Goal: Task Accomplishment & Management: Use online tool/utility

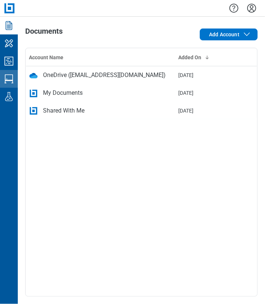
click at [11, 79] on icon "Studio Sessions" at bounding box center [9, 79] width 12 height 12
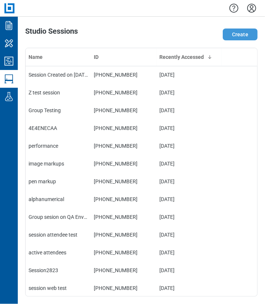
click at [235, 34] on button "Create" at bounding box center [239, 34] width 35 height 12
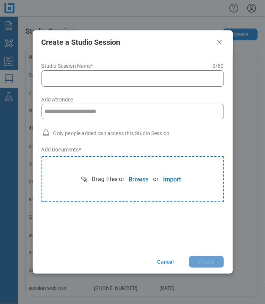
click at [80, 80] on input "Studio Session Name* 0 of 60 characters 0 / 60" at bounding box center [134, 78] width 172 height 9
type input "**********"
click at [89, 110] on input "Add Attendee" at bounding box center [132, 111] width 181 height 15
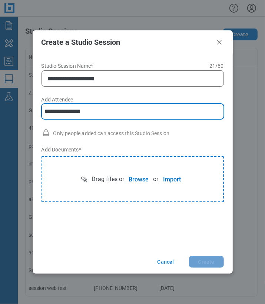
type input "**********"
click at [135, 177] on button "Browse" at bounding box center [138, 179] width 29 height 15
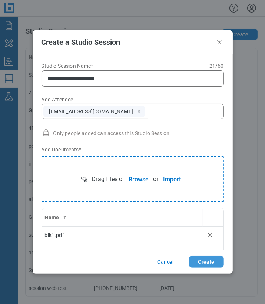
click at [199, 261] on button "Create" at bounding box center [206, 262] width 35 height 12
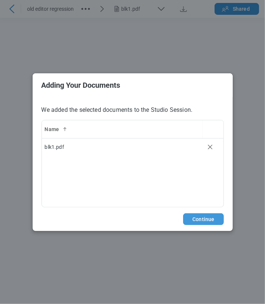
click at [202, 218] on button "Continue" at bounding box center [203, 219] width 40 height 12
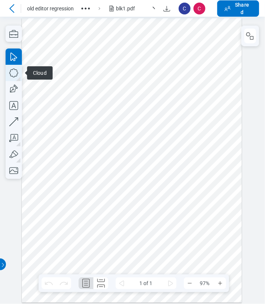
click at [17, 75] on icon "button" at bounding box center [14, 73] width 16 height 16
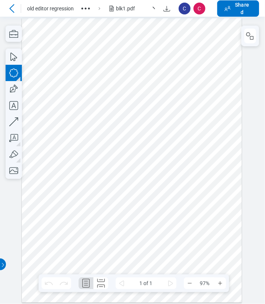
drag, startPoint x: 105, startPoint y: 96, endPoint x: 175, endPoint y: 169, distance: 101.6
click at [175, 169] on div at bounding box center [132, 160] width 220 height 284
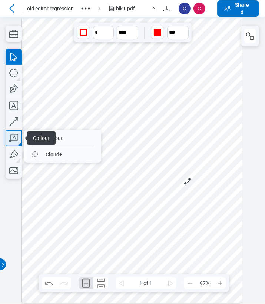
click at [14, 138] on icon "button" at bounding box center [14, 138] width 16 height 16
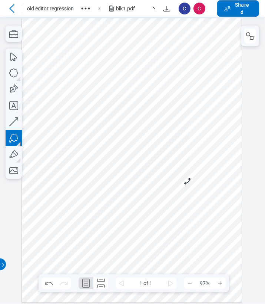
drag, startPoint x: 68, startPoint y: 199, endPoint x: 95, endPoint y: 221, distance: 34.8
click at [94, 221] on div at bounding box center [132, 160] width 220 height 284
click at [109, 229] on div at bounding box center [132, 160] width 220 height 284
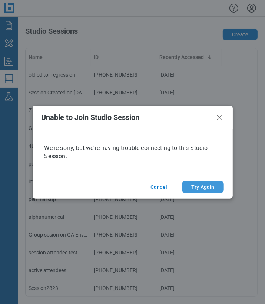
click at [211, 188] on button "Try Again" at bounding box center [202, 187] width 41 height 12
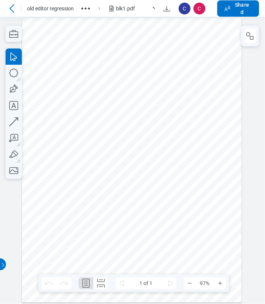
click at [14, 10] on icon at bounding box center [11, 8] width 9 height 9
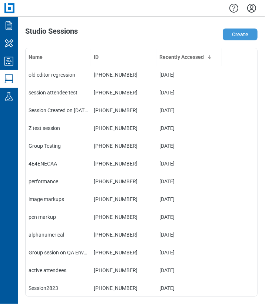
click at [235, 30] on button "Create" at bounding box center [239, 34] width 35 height 12
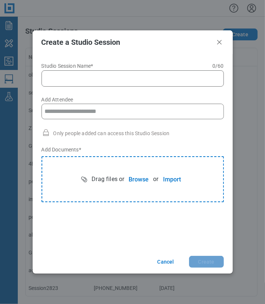
click at [110, 81] on input "Studio Session Name* 0 of 60 characters 0 / 60" at bounding box center [134, 78] width 172 height 9
type input "**********"
click at [82, 115] on input "Add Attendee" at bounding box center [132, 111] width 181 height 15
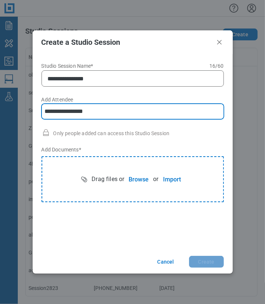
type input "**********"
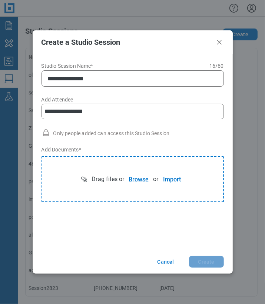
click at [138, 179] on button "Browse" at bounding box center [138, 179] width 29 height 15
click at [212, 263] on button "Create" at bounding box center [206, 262] width 35 height 12
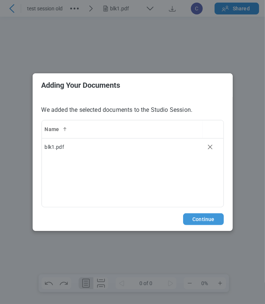
drag, startPoint x: 201, startPoint y: 220, endPoint x: 261, endPoint y: 208, distance: 60.7
click at [201, 220] on button "Continue" at bounding box center [203, 219] width 40 height 12
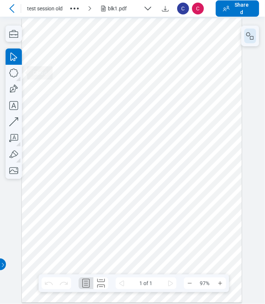
click at [251, 39] on icon "button" at bounding box center [249, 35] width 9 height 9
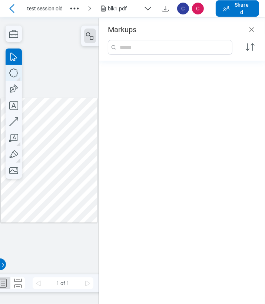
click at [14, 75] on icon "button" at bounding box center [14, 73] width 16 height 16
drag, startPoint x: 64, startPoint y: 145, endPoint x: 74, endPoint y: 166, distance: 23.0
click at [74, 166] on div at bounding box center [49, 160] width 96 height 125
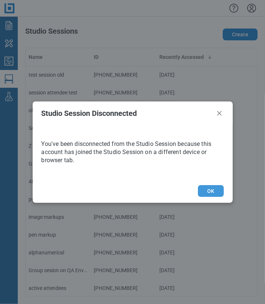
click at [203, 189] on button "OK" at bounding box center [211, 191] width 26 height 12
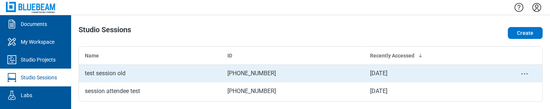
click at [121, 71] on div "test session old" at bounding box center [150, 73] width 131 height 9
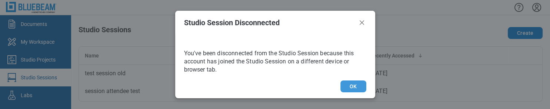
click at [264, 86] on button "OK" at bounding box center [353, 86] width 26 height 12
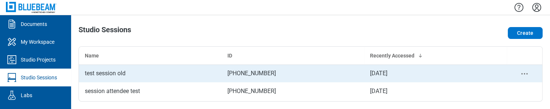
click at [101, 75] on div "test session old" at bounding box center [150, 73] width 131 height 9
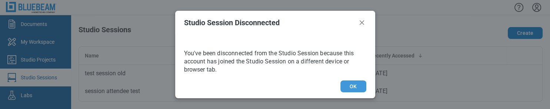
click at [264, 86] on button "OK" at bounding box center [353, 86] width 26 height 12
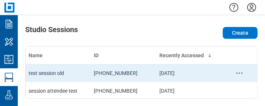
click at [45, 74] on div "test session old" at bounding box center [57, 73] width 59 height 7
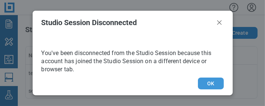
click at [206, 84] on button "OK" at bounding box center [211, 84] width 26 height 12
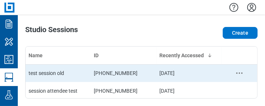
click at [71, 78] on td "test session old" at bounding box center [58, 73] width 65 height 18
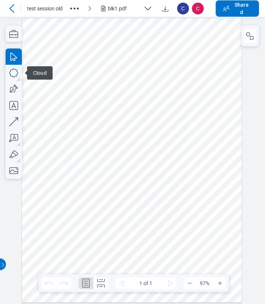
click at [159, 106] on div at bounding box center [132, 160] width 220 height 284
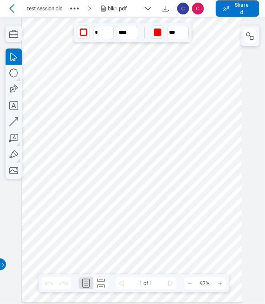
click at [251, 35] on icon "button" at bounding box center [249, 35] width 9 height 9
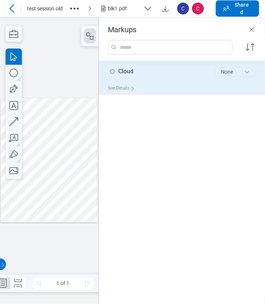
click at [242, 75] on button "None" at bounding box center [234, 72] width 41 height 10
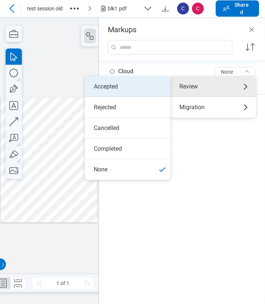
click at [132, 88] on li "Accepted" at bounding box center [127, 86] width 85 height 21
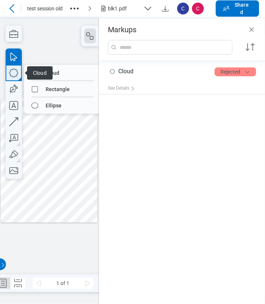
click at [14, 75] on icon "button" at bounding box center [14, 73] width 16 height 16
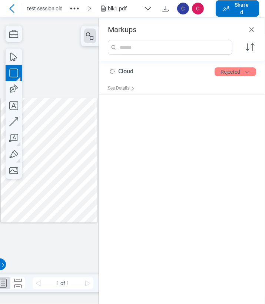
drag, startPoint x: 34, startPoint y: 188, endPoint x: 47, endPoint y: 199, distance: 17.3
click at [47, 106] on div at bounding box center [49, 160] width 96 height 125
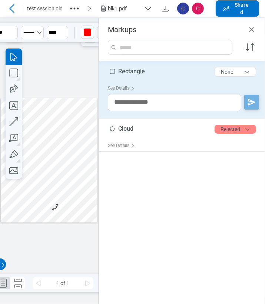
click at [79, 106] on div at bounding box center [49, 160] width 96 height 125
click at [43, 106] on div at bounding box center [49, 160] width 96 height 125
click at [247, 71] on button "None" at bounding box center [234, 72] width 41 height 10
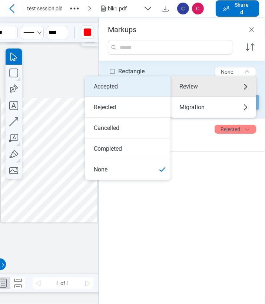
click at [130, 87] on li "Accepted" at bounding box center [127, 86] width 85 height 21
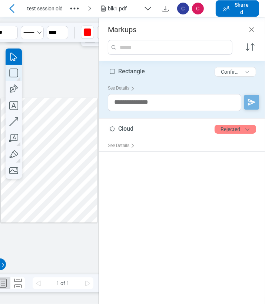
click at [17, 77] on icon "button" at bounding box center [13, 73] width 9 height 9
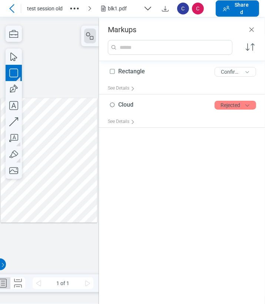
drag, startPoint x: 60, startPoint y: 185, endPoint x: 84, endPoint y: 206, distance: 32.3
click at [84, 106] on div at bounding box center [49, 160] width 96 height 125
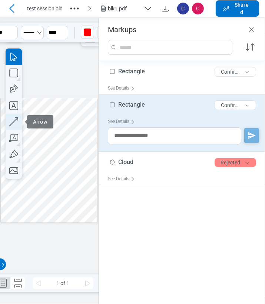
click at [13, 106] on icon "button" at bounding box center [14, 122] width 16 height 16
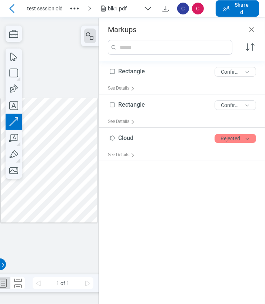
drag, startPoint x: 63, startPoint y: 119, endPoint x: 76, endPoint y: 110, distance: 16.0
click at [76, 106] on div at bounding box center [49, 160] width 96 height 125
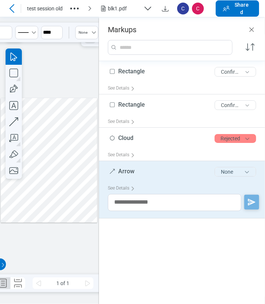
click at [232, 106] on button "None" at bounding box center [234, 172] width 41 height 10
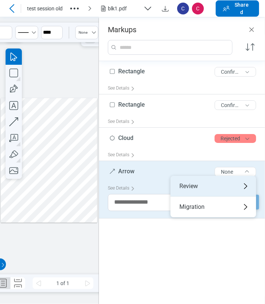
click at [206, 106] on div "Review" at bounding box center [212, 186] width 85 height 21
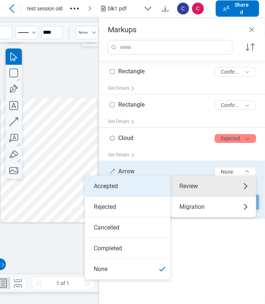
click at [139, 106] on li "Accepted" at bounding box center [127, 186] width 85 height 21
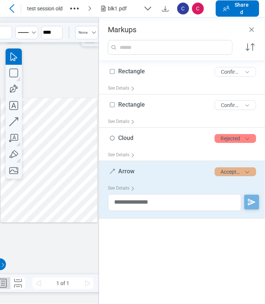
click at [230, 106] on button "Accepted" at bounding box center [234, 171] width 41 height 9
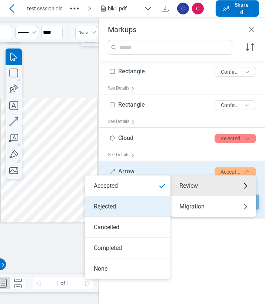
click at [121, 106] on li "Rejected" at bounding box center [127, 206] width 85 height 21
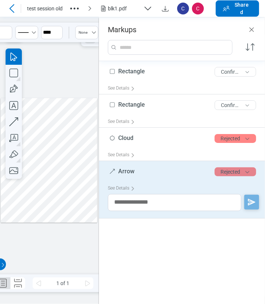
click at [226, 106] on button "Rejected" at bounding box center [234, 171] width 41 height 9
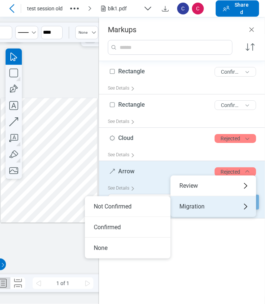
click at [195, 106] on div "Migration" at bounding box center [212, 206] width 85 height 21
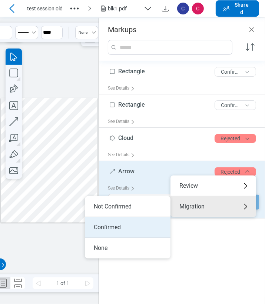
click at [129, 106] on li "Confirmed" at bounding box center [127, 227] width 85 height 21
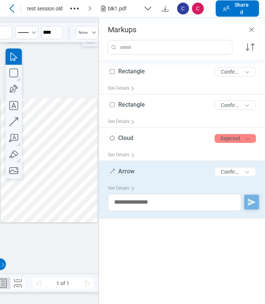
click at [70, 106] on div at bounding box center [49, 160] width 96 height 125
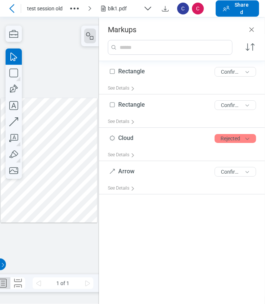
click at [67, 106] on div at bounding box center [49, 160] width 96 height 125
click at [70, 106] on div at bounding box center [49, 160] width 96 height 125
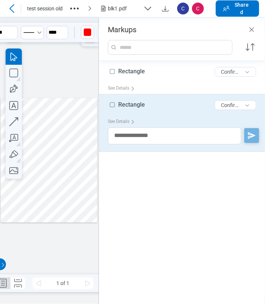
click at [74, 106] on div at bounding box center [49, 160] width 96 height 125
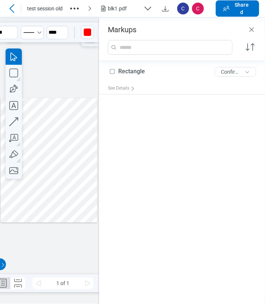
click at [37, 106] on div at bounding box center [49, 160] width 96 height 125
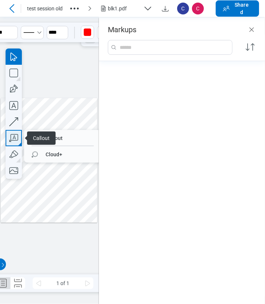
click at [14, 106] on icon "button" at bounding box center [14, 138] width 16 height 16
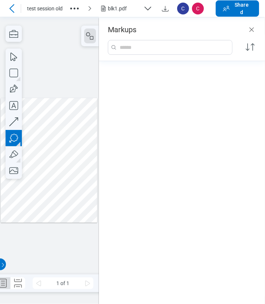
drag, startPoint x: 48, startPoint y: 150, endPoint x: 53, endPoint y: 159, distance: 10.1
click at [53, 106] on div at bounding box center [49, 160] width 96 height 125
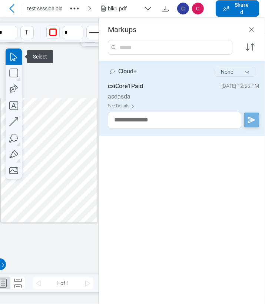
click at [241, 74] on button "None" at bounding box center [234, 72] width 41 height 10
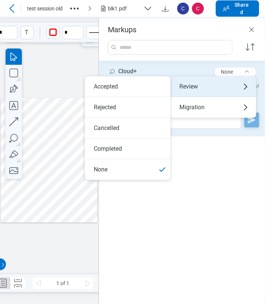
click at [218, 84] on div "Review" at bounding box center [212, 86] width 85 height 21
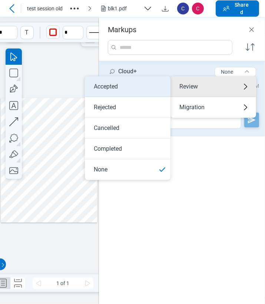
click at [158, 90] on li "Accepted" at bounding box center [127, 86] width 85 height 21
